Goal: Task Accomplishment & Management: Manage account settings

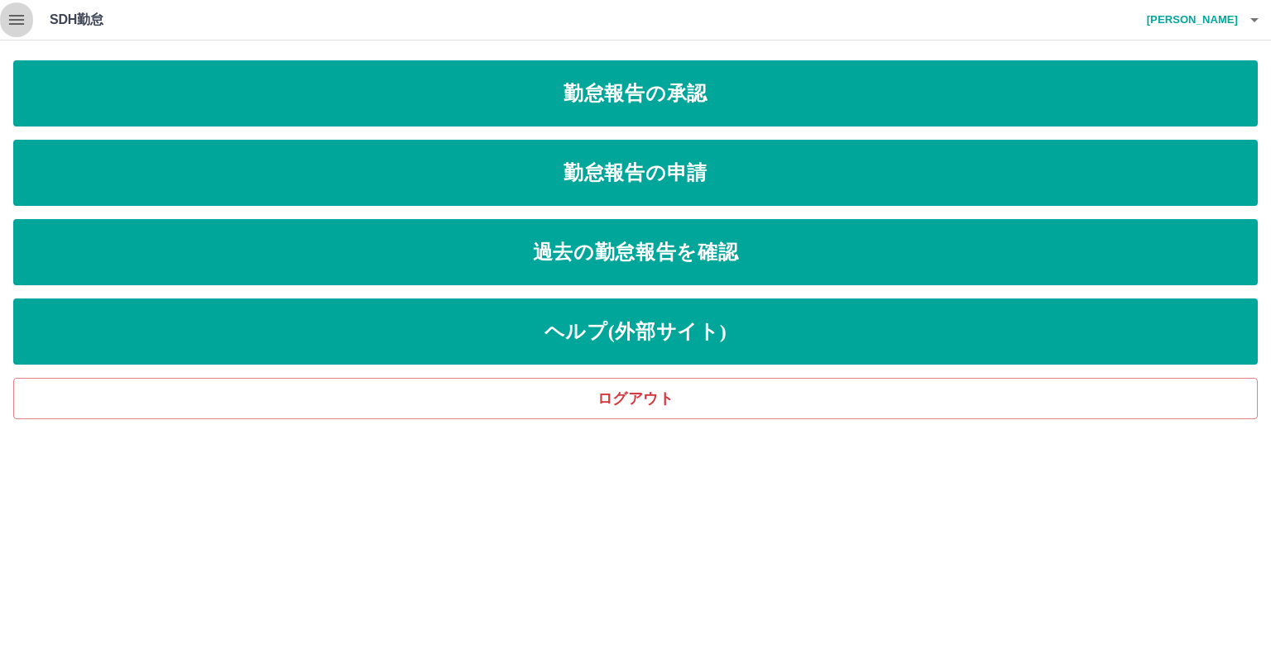
click at [24, 24] on icon "button" at bounding box center [17, 20] width 20 height 20
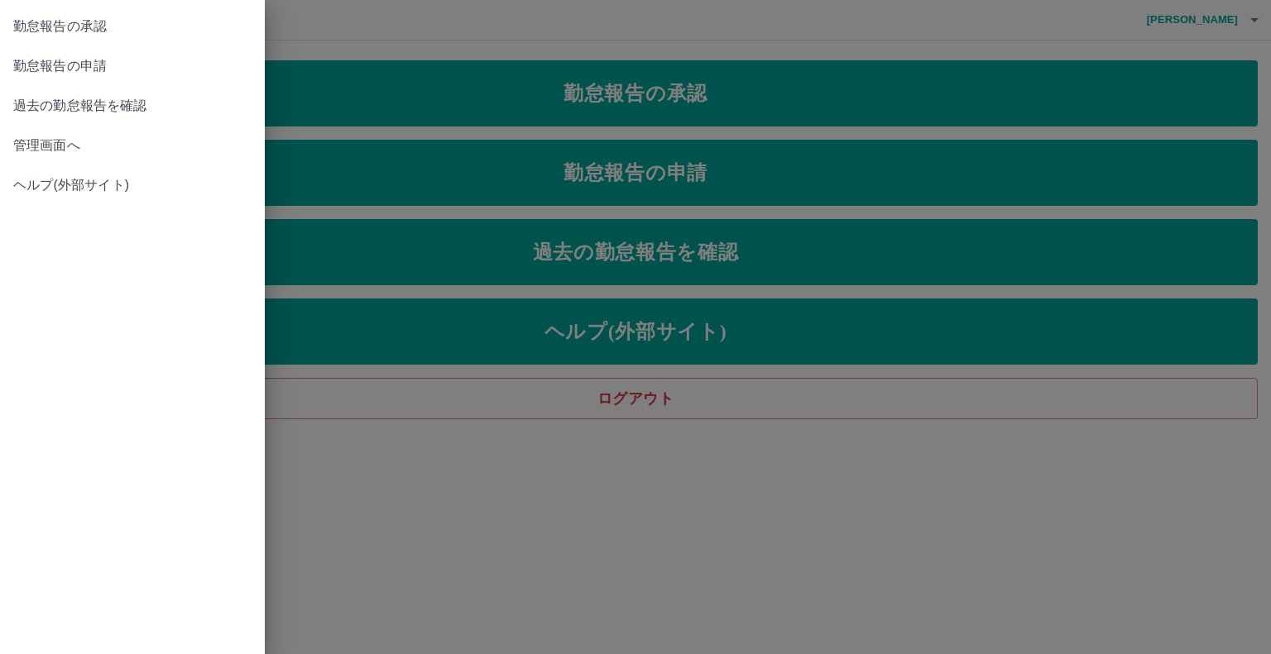
click at [28, 151] on span "管理画面へ" at bounding box center [132, 146] width 238 height 20
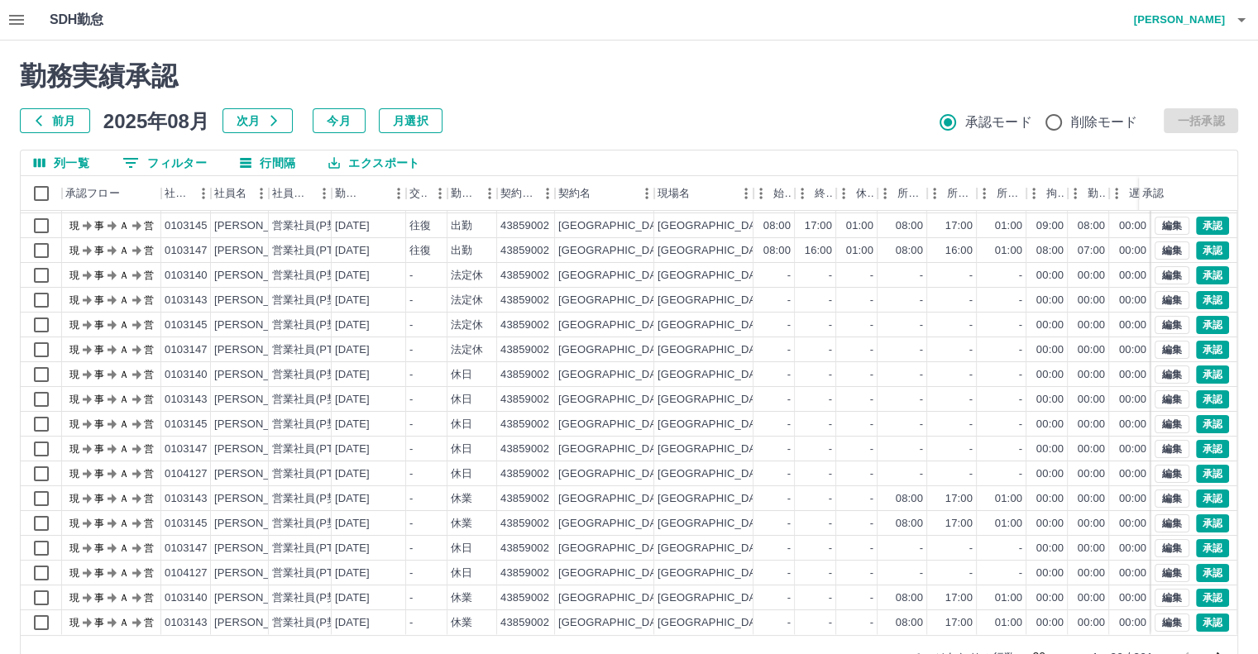
scroll to position [45, 0]
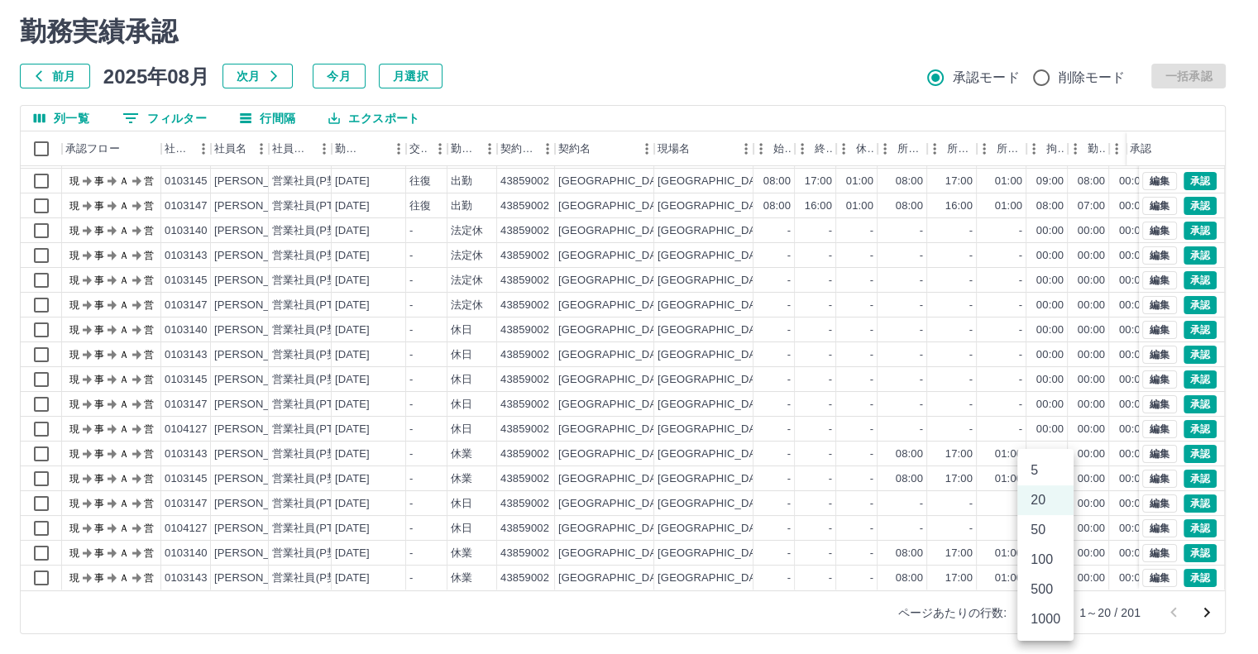
click at [1058, 612] on body "SDH勤怠 [PERSON_NAME] 勤務実績承認 前月 [DATE] 次月 今月 月選択 承認モード 削除モード 一括承認 列一覧 0 フィルター 行間隔…" at bounding box center [629, 304] width 1258 height 699
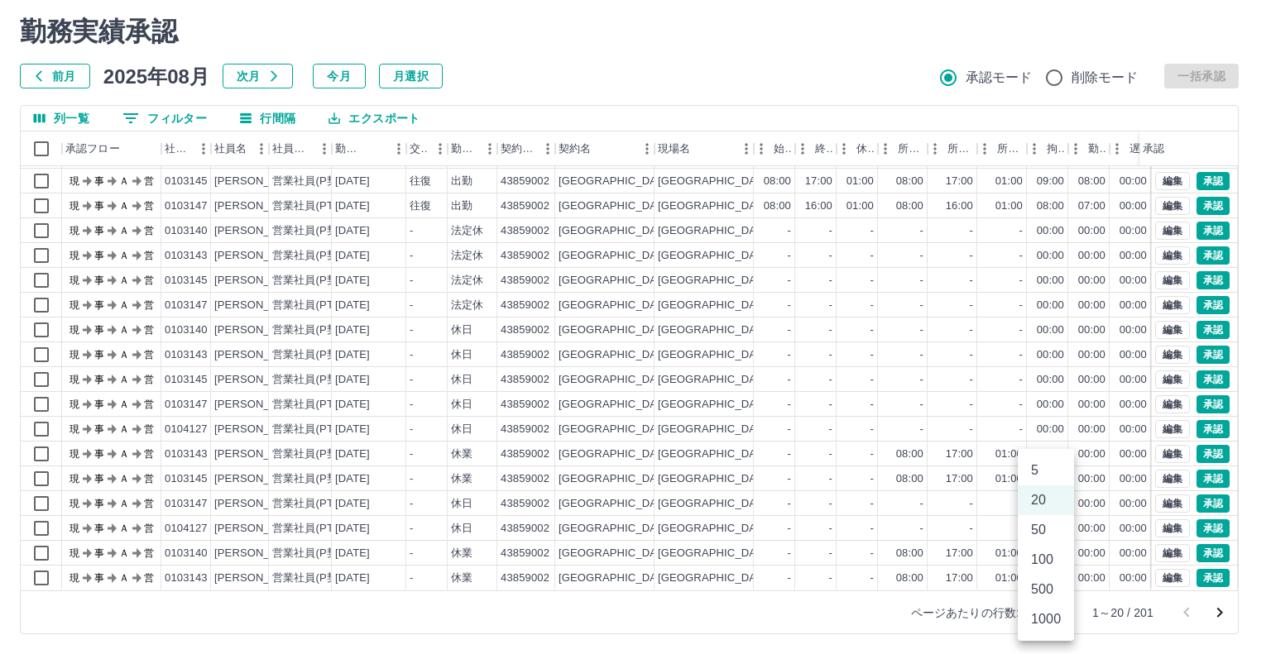
click at [1064, 585] on li "500" at bounding box center [1046, 590] width 56 height 30
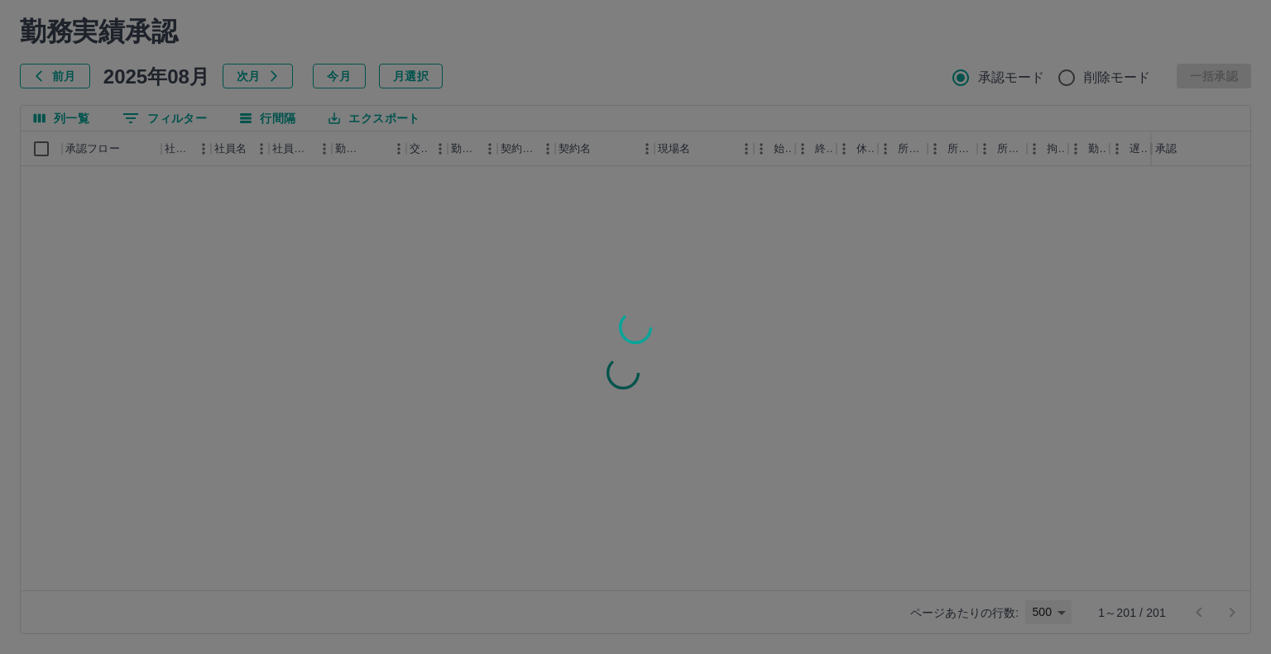
type input "***"
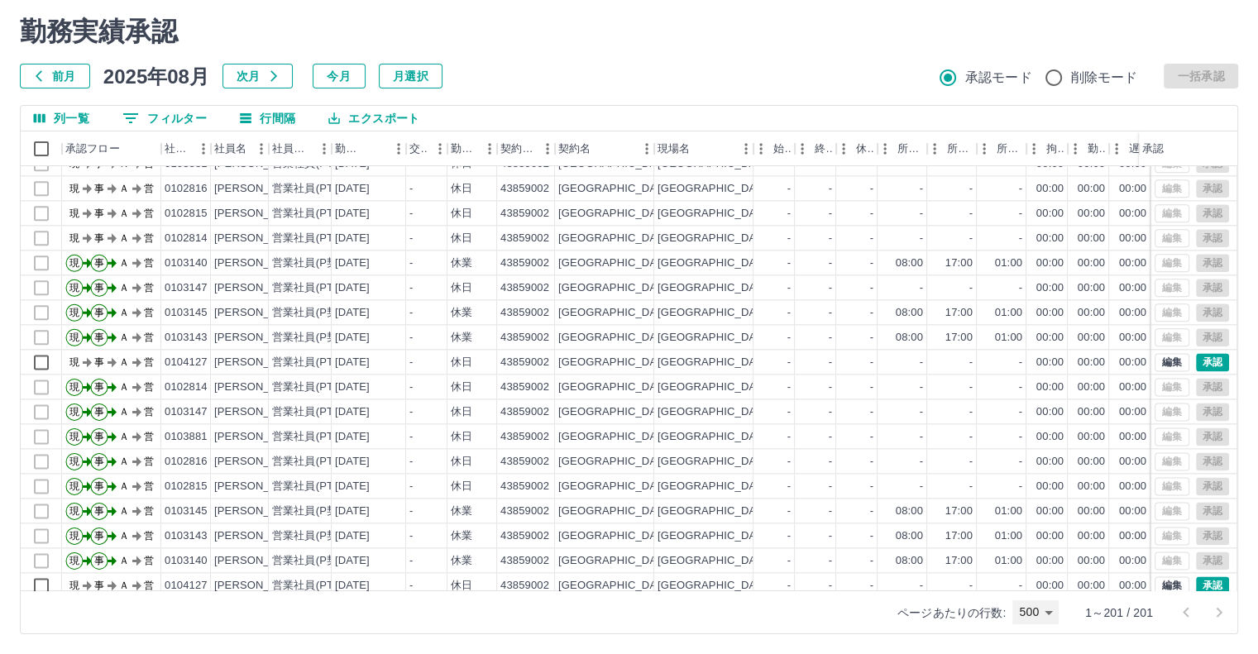
scroll to position [2151, 0]
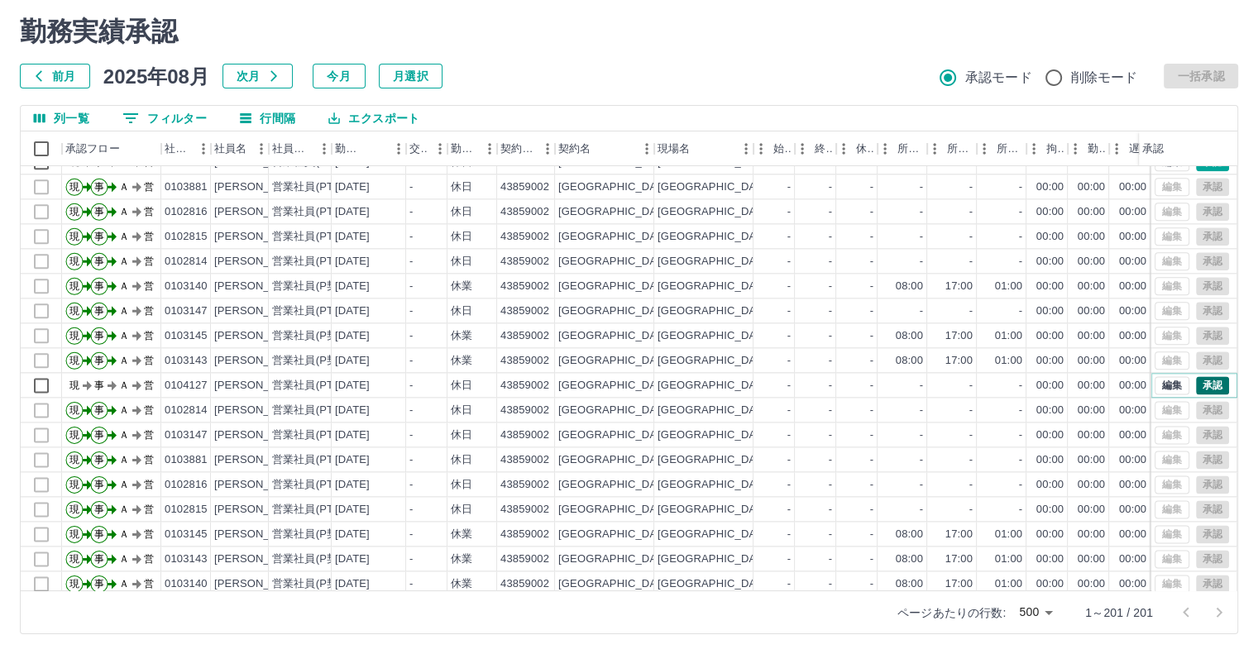
click at [1198, 384] on button "承認" at bounding box center [1212, 385] width 33 height 18
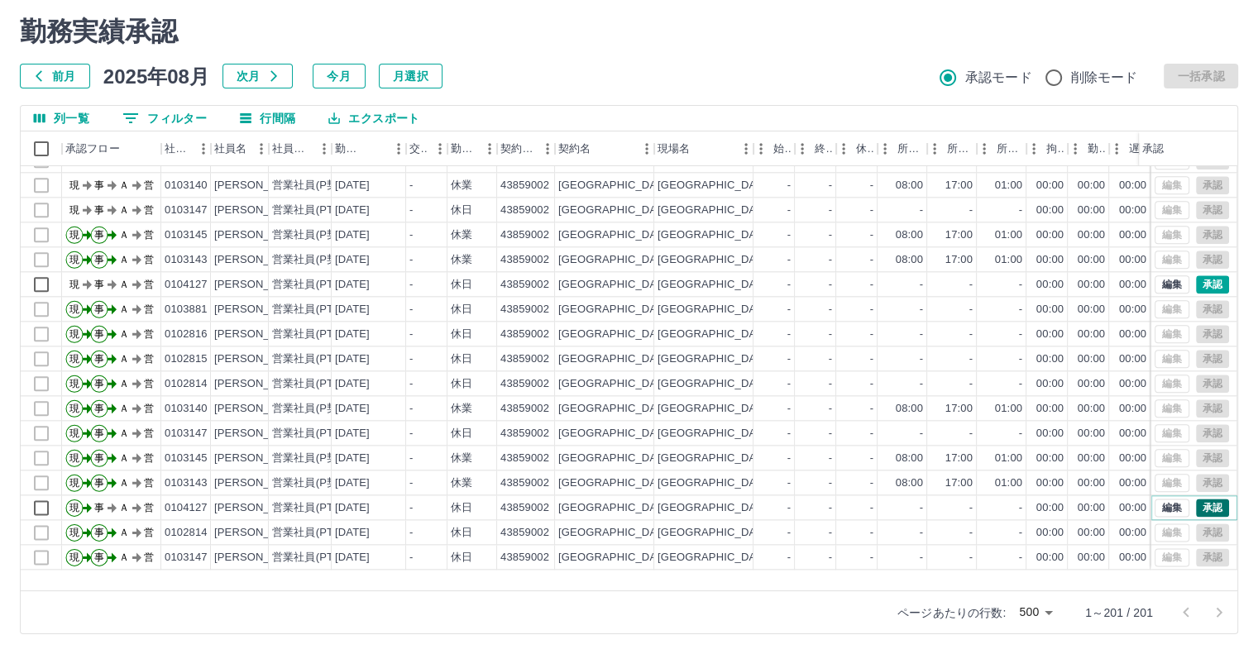
scroll to position [1903, 0]
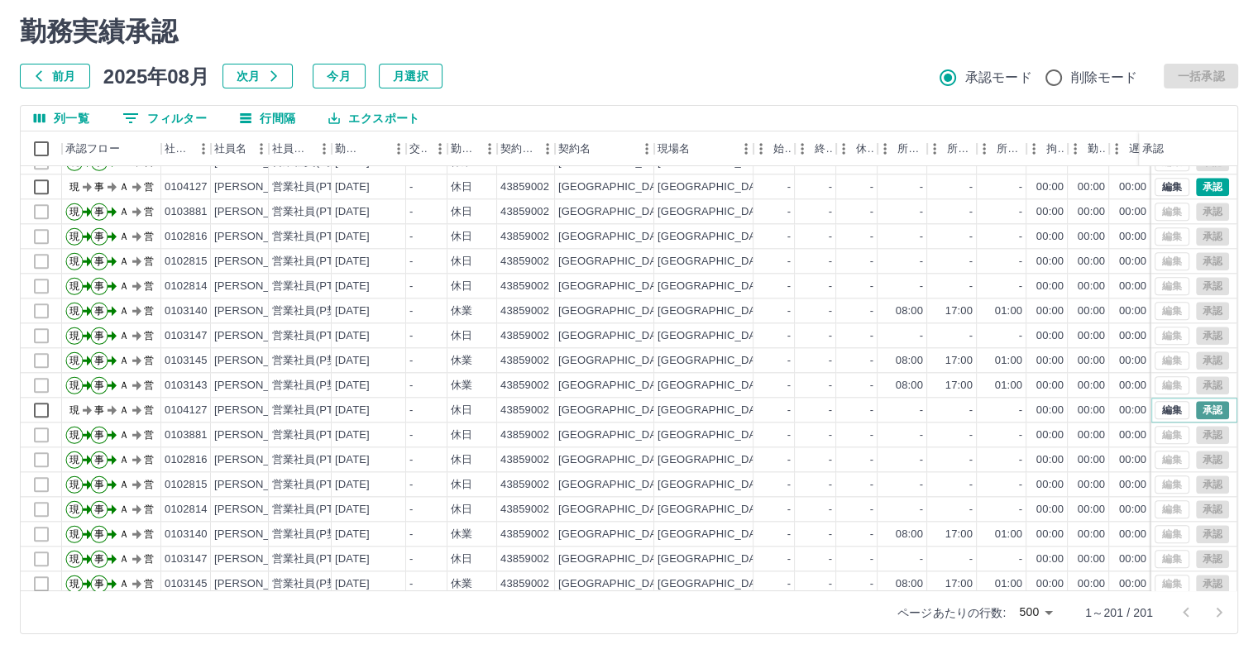
click at [1208, 406] on button "承認" at bounding box center [1212, 410] width 33 height 18
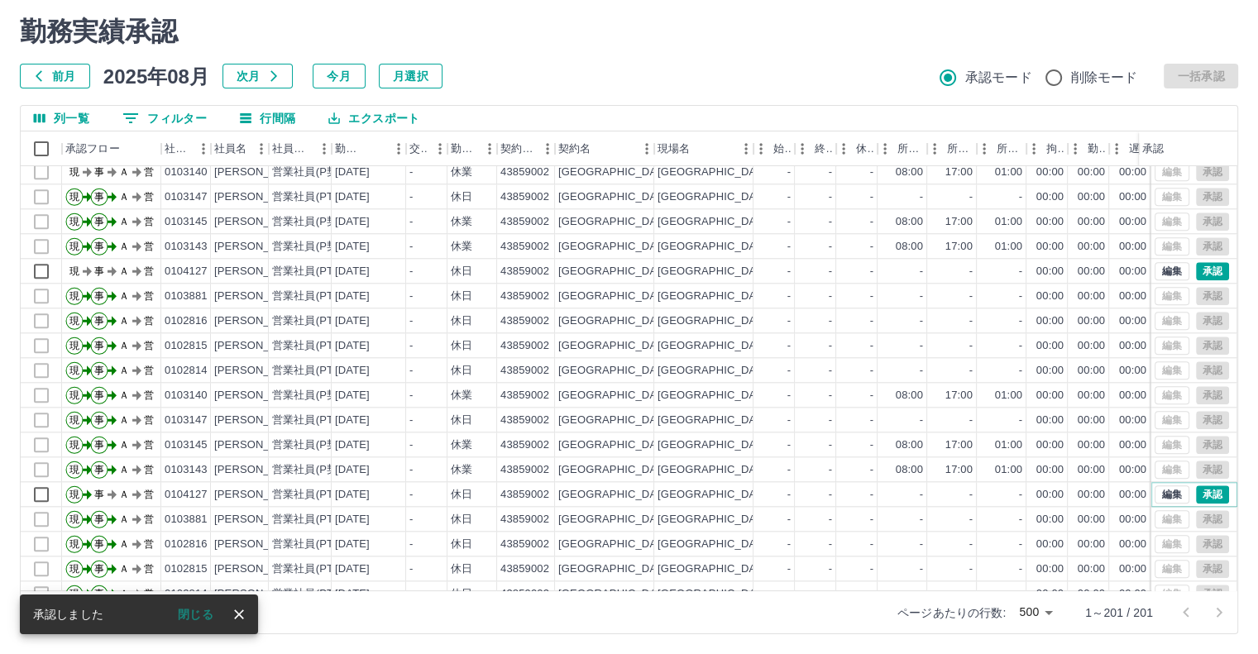
scroll to position [1737, 0]
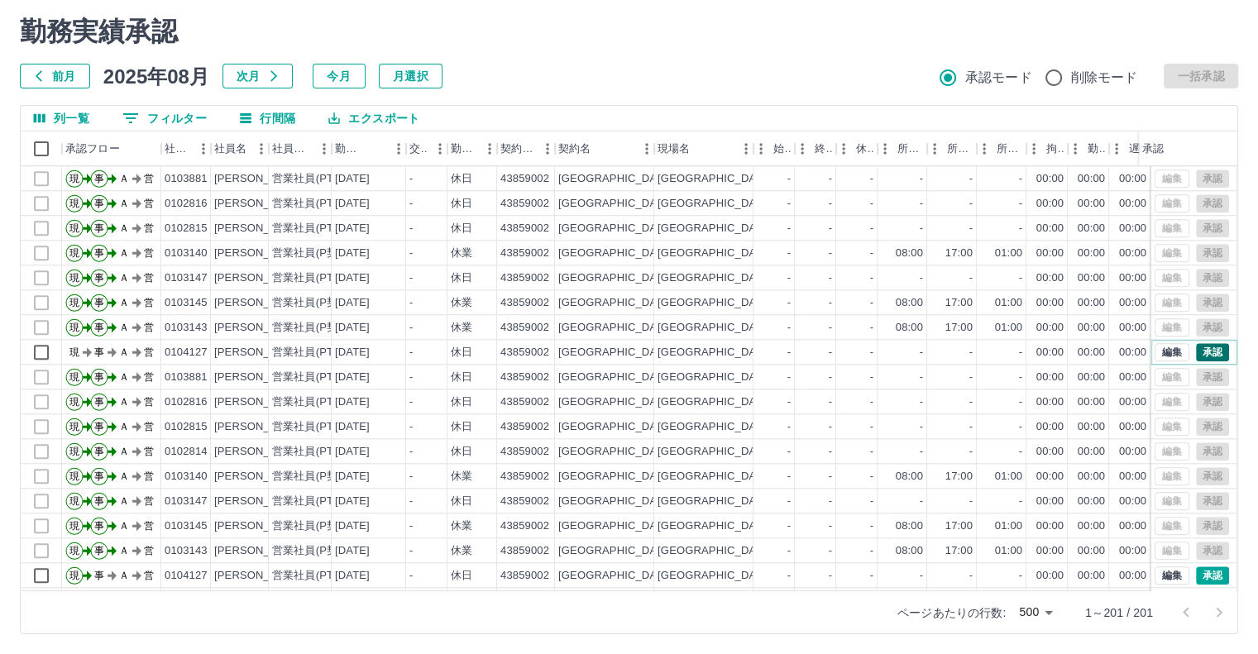
click at [1203, 357] on button "承認" at bounding box center [1212, 352] width 33 height 18
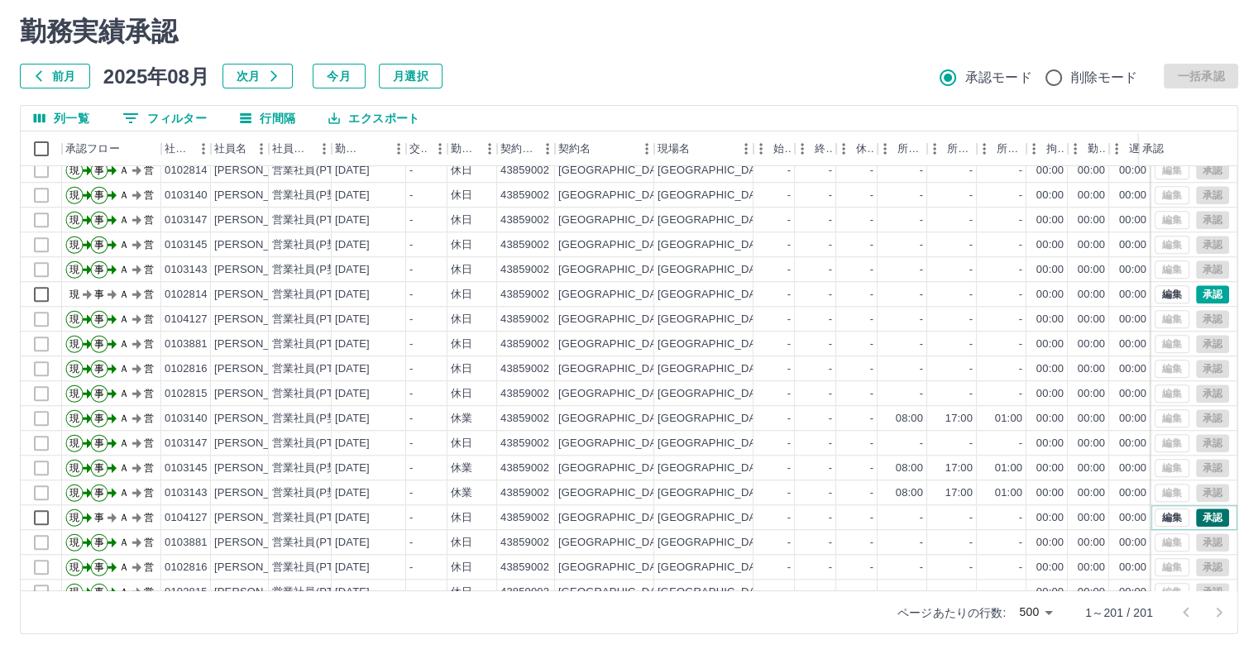
scroll to position [1572, 0]
click at [1211, 297] on button "承認" at bounding box center [1212, 294] width 33 height 18
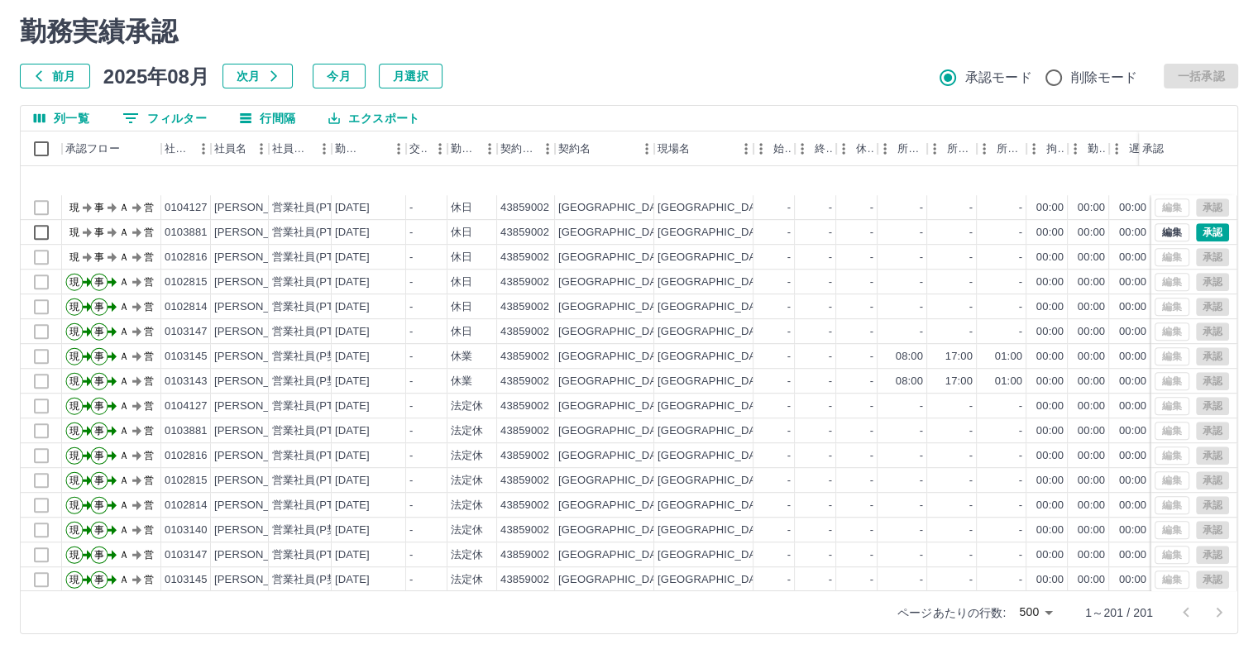
scroll to position [993, 0]
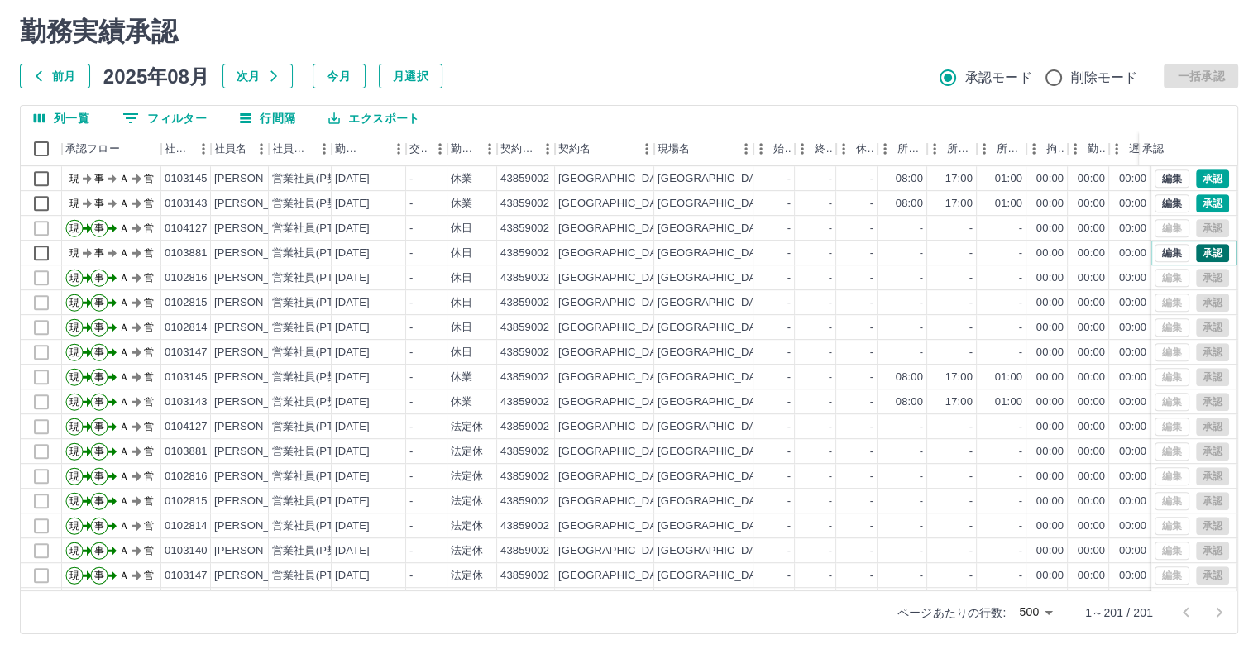
click at [1202, 247] on button "承認" at bounding box center [1212, 253] width 33 height 18
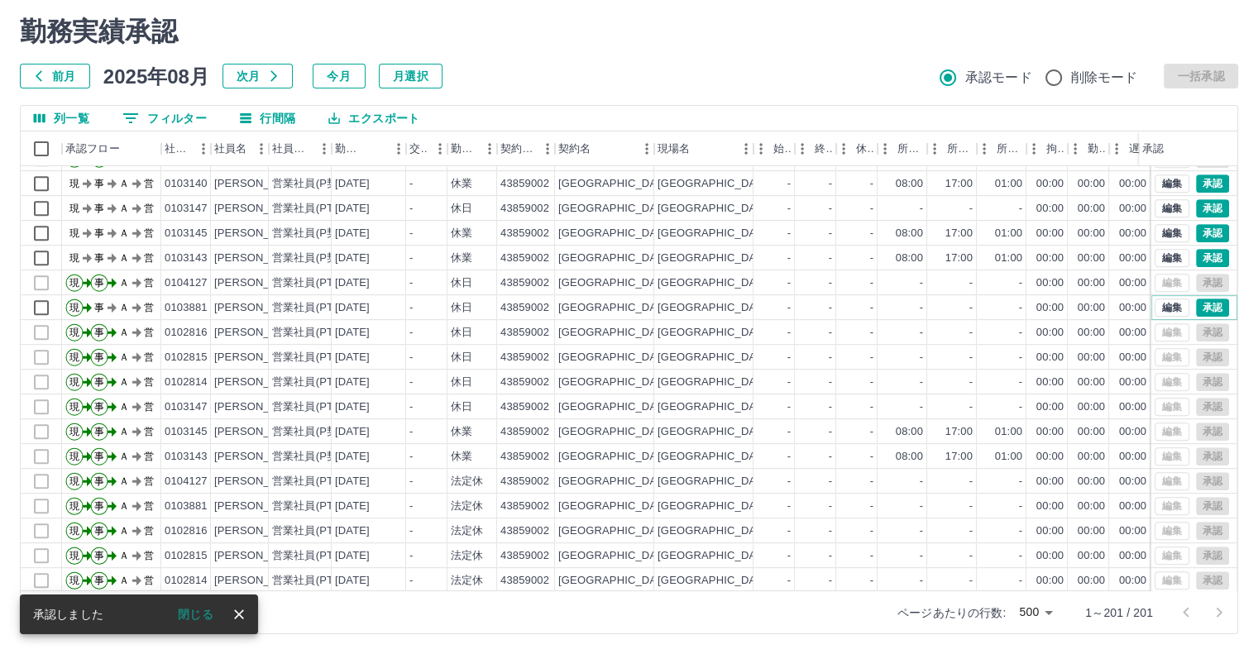
scroll to position [827, 0]
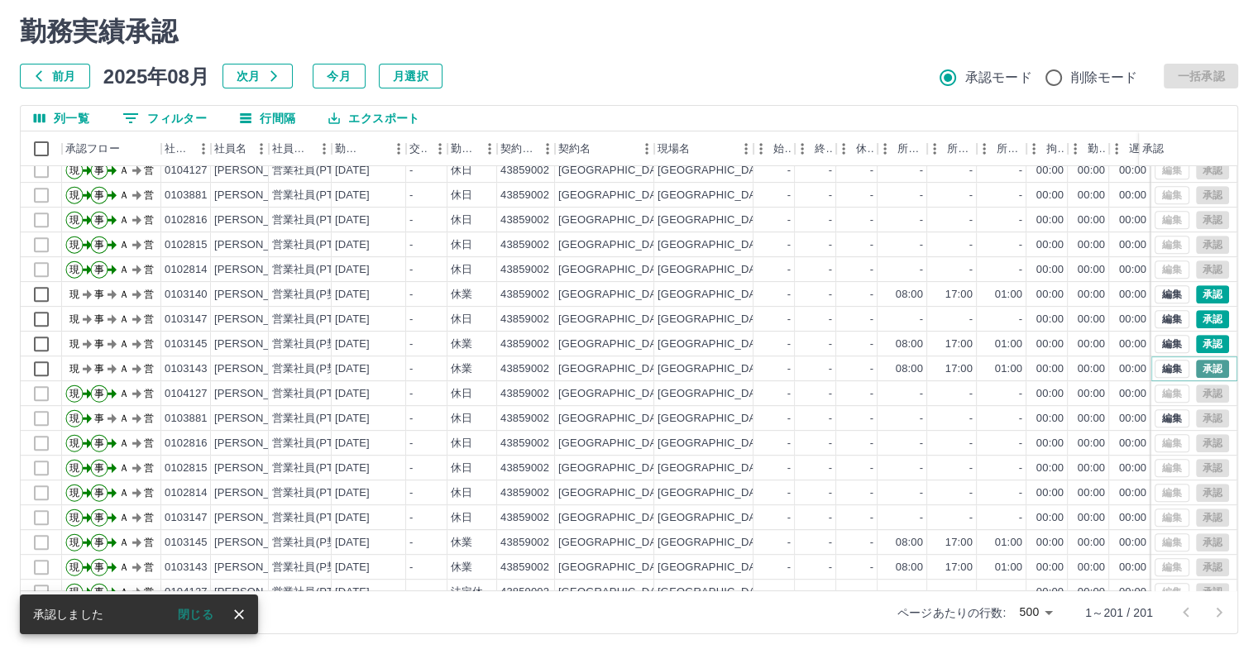
click at [1201, 373] on button "承認" at bounding box center [1212, 369] width 33 height 18
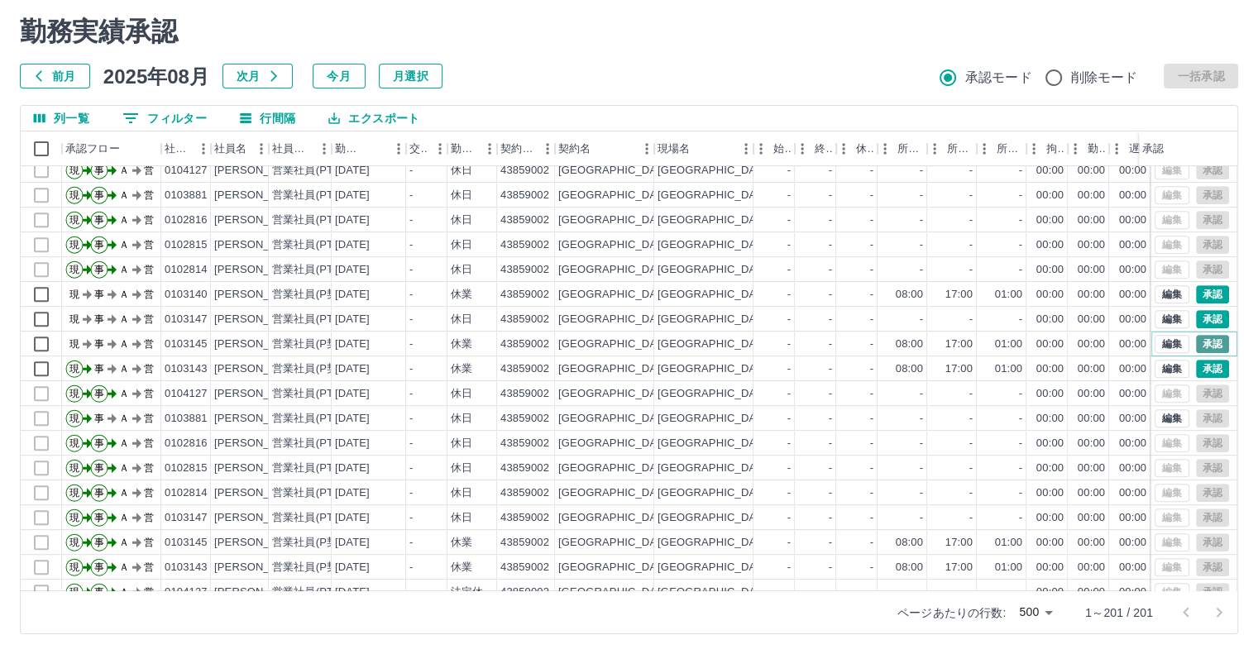
click at [1204, 342] on button "承認" at bounding box center [1212, 344] width 33 height 18
click at [1198, 318] on button "承認" at bounding box center [1212, 319] width 33 height 18
click at [1205, 291] on button "承認" at bounding box center [1212, 294] width 33 height 18
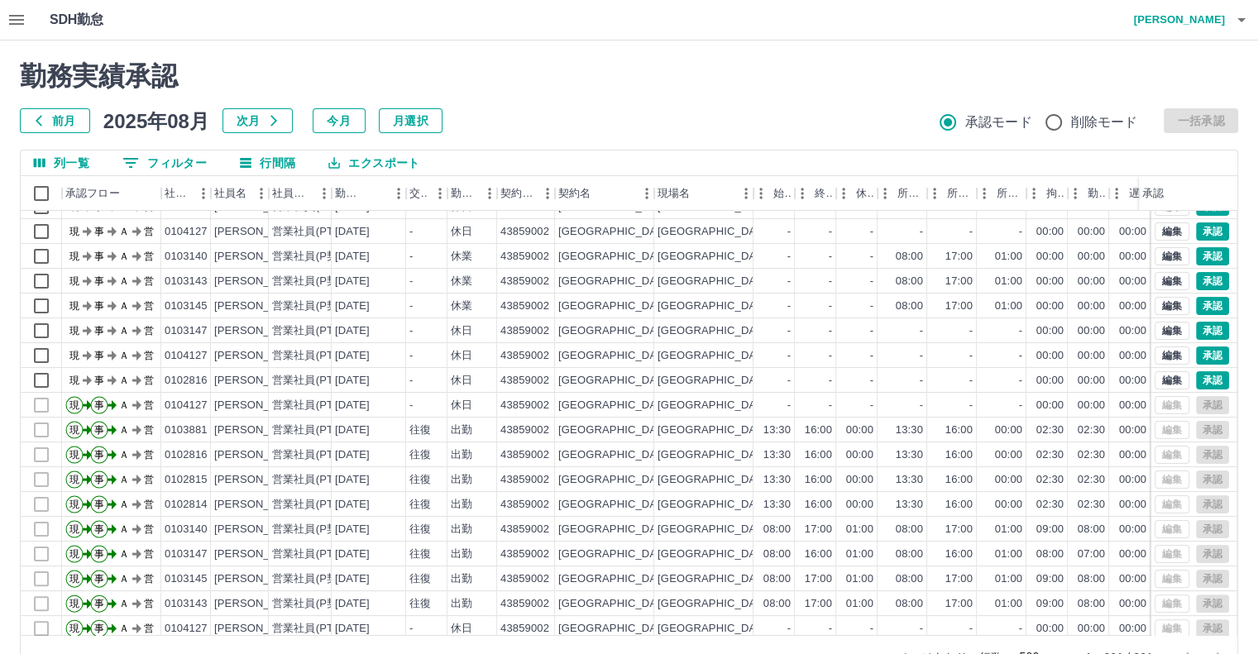
scroll to position [331, 0]
